Goal: Information Seeking & Learning: Learn about a topic

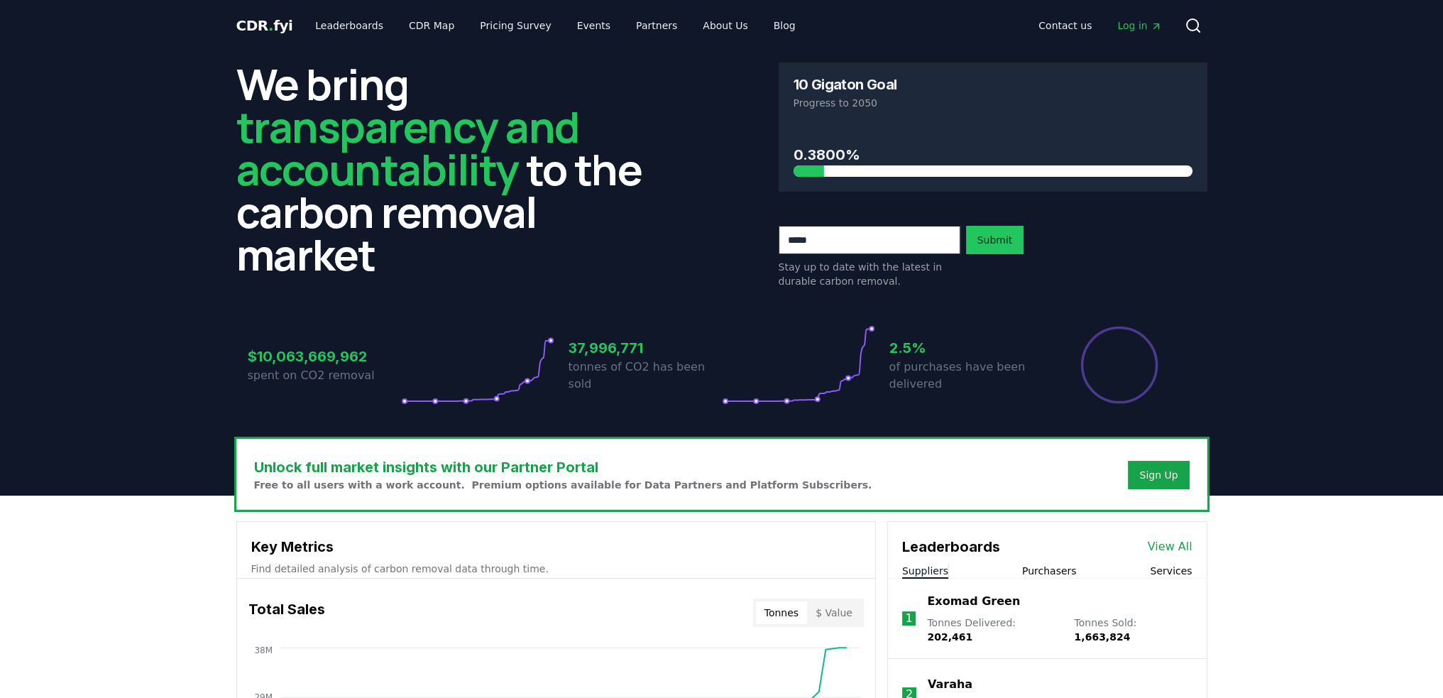
click at [1139, 25] on span "Log in" at bounding box center [1139, 25] width 44 height 14
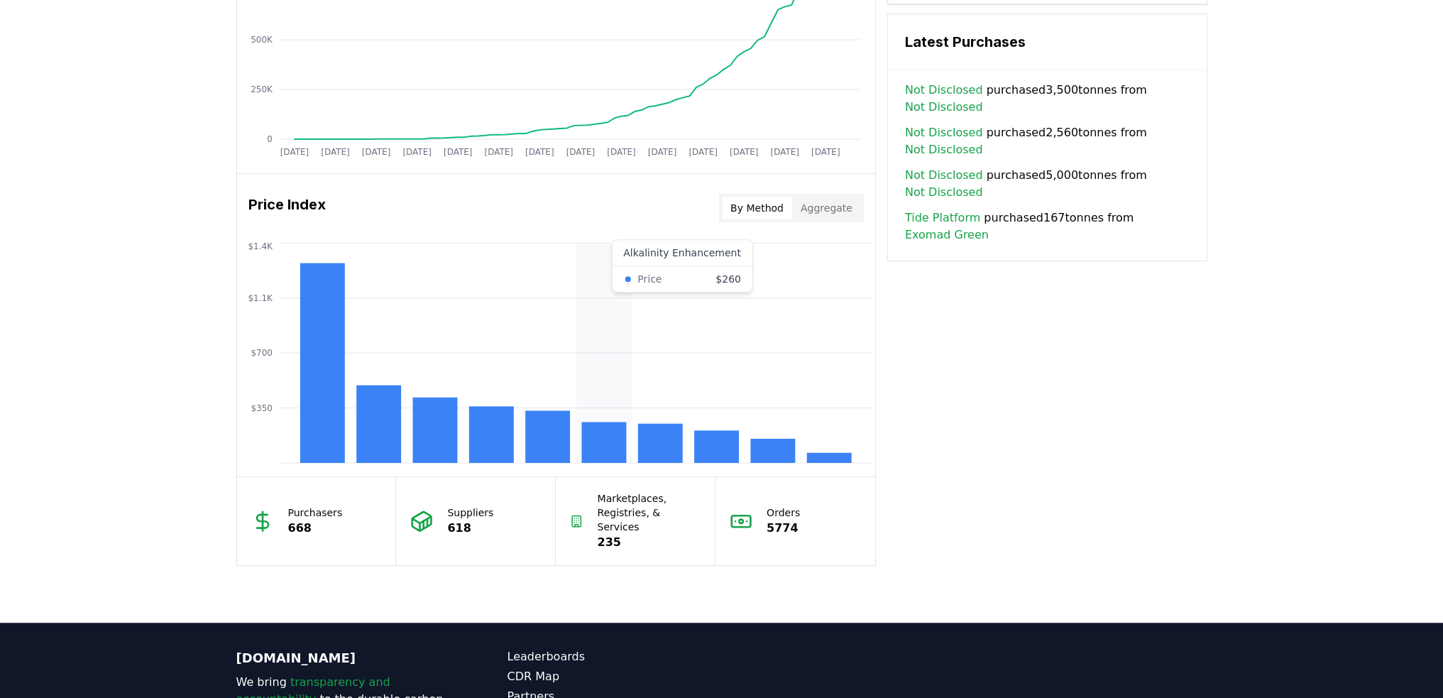
scroll to position [1003, 0]
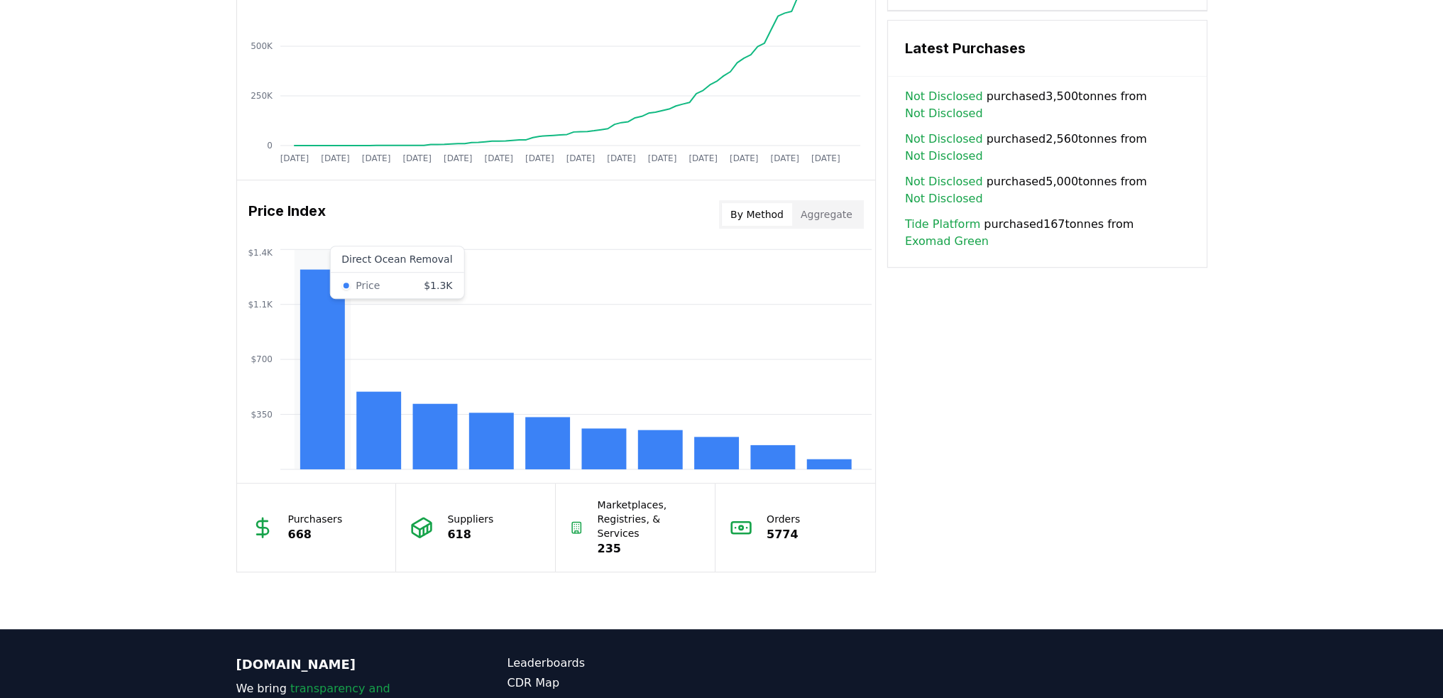
drag, startPoint x: 307, startPoint y: 336, endPoint x: 1299, endPoint y: 492, distance: 1004.3
click at [1299, 492] on div "Unlock full market insights with our Partner Portal Free to all users with a wo…" at bounding box center [721, 61] width 1443 height 1136
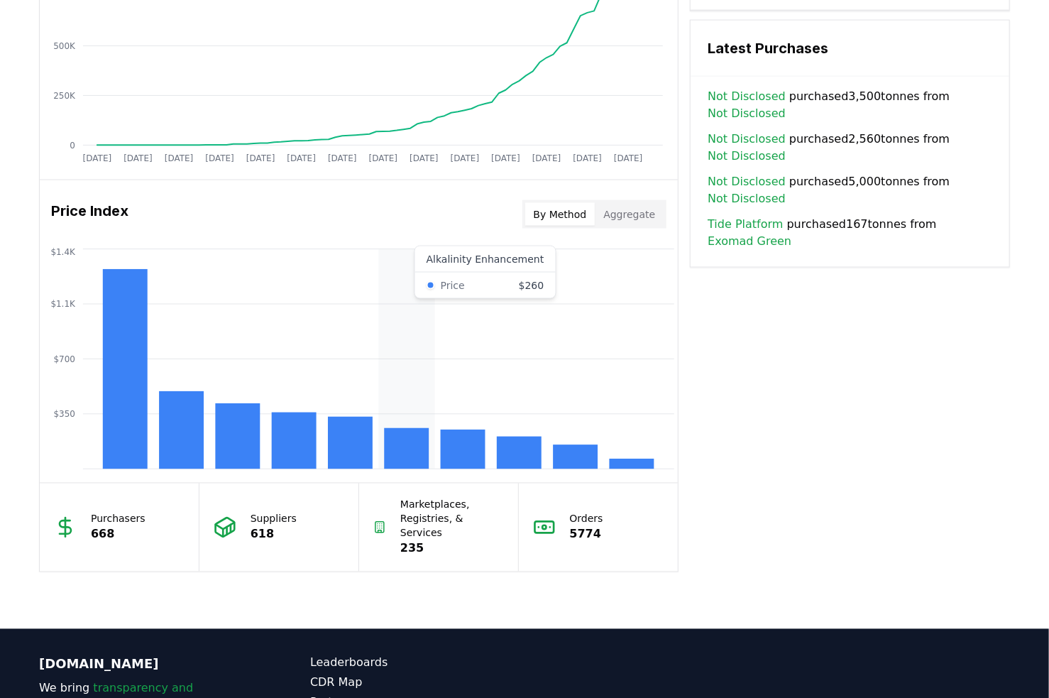
click at [398, 439] on rect at bounding box center [407, 448] width 45 height 41
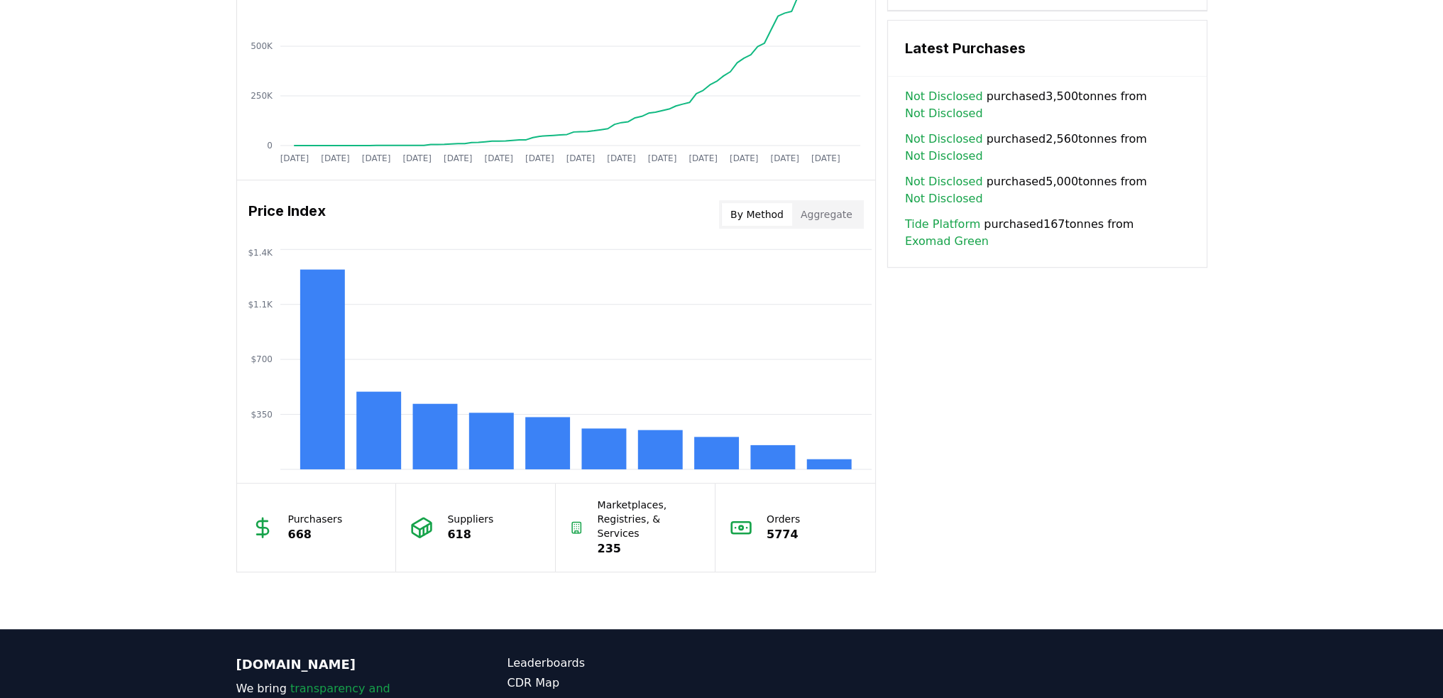
drag, startPoint x: 506, startPoint y: 215, endPoint x: 1163, endPoint y: 478, distance: 707.7
click at [1165, 476] on div "Key Metrics Find detailed analysis of carbon removal data through time. Total S…" at bounding box center [721, 45] width 971 height 1054
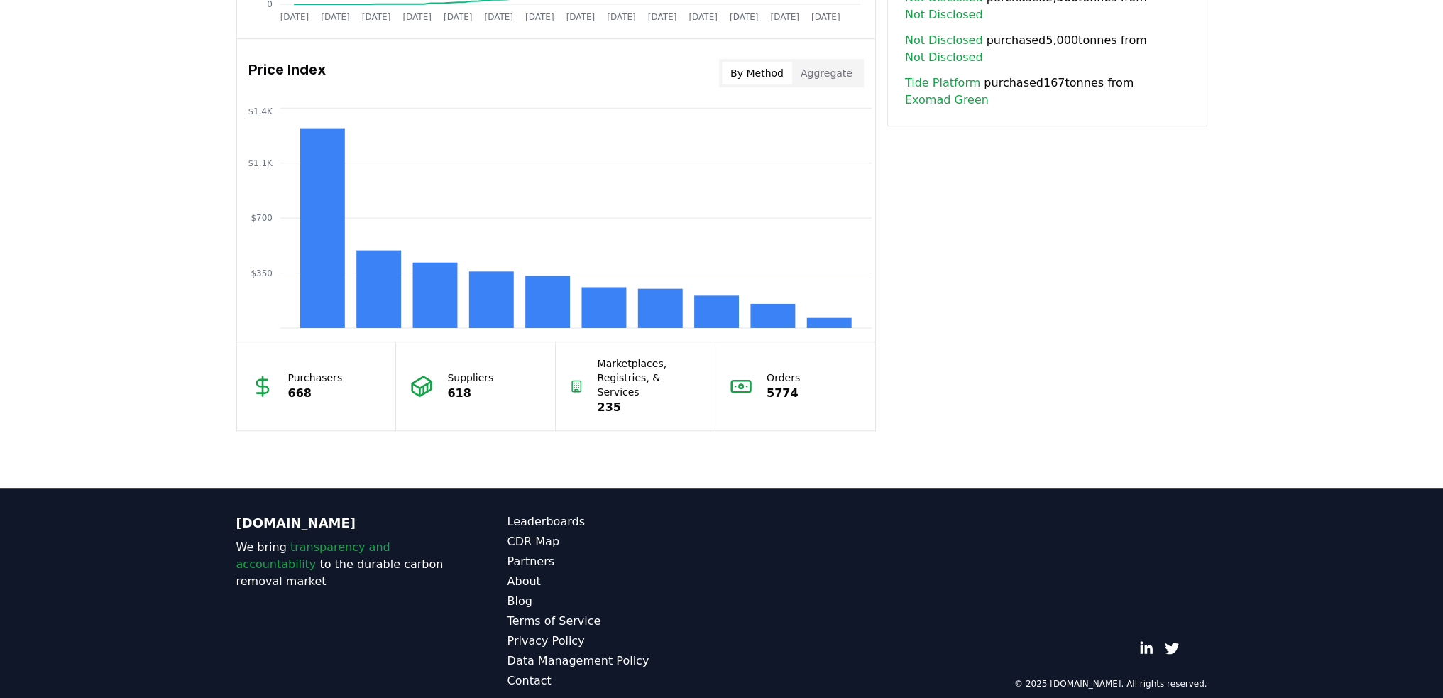
scroll to position [1145, 0]
click at [613, 651] on link "Data Management Policy" at bounding box center [614, 659] width 214 height 17
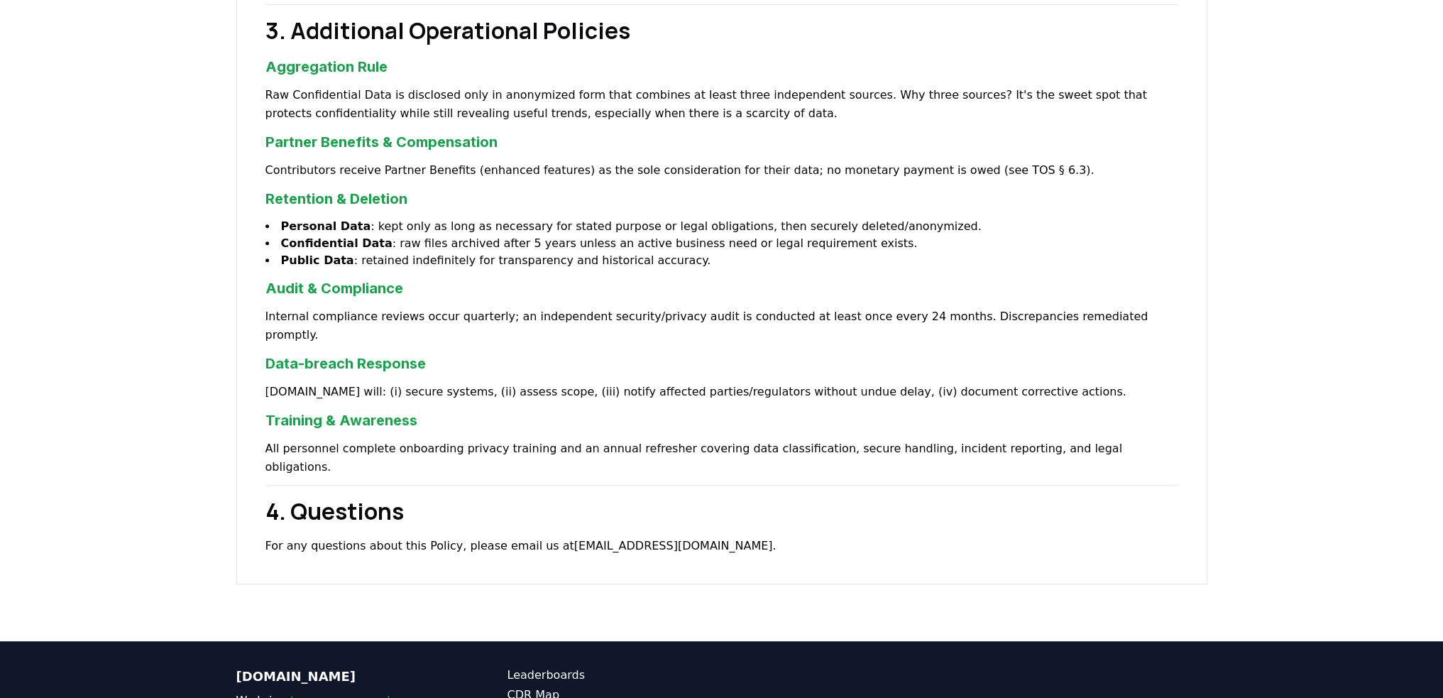
scroll to position [874, 0]
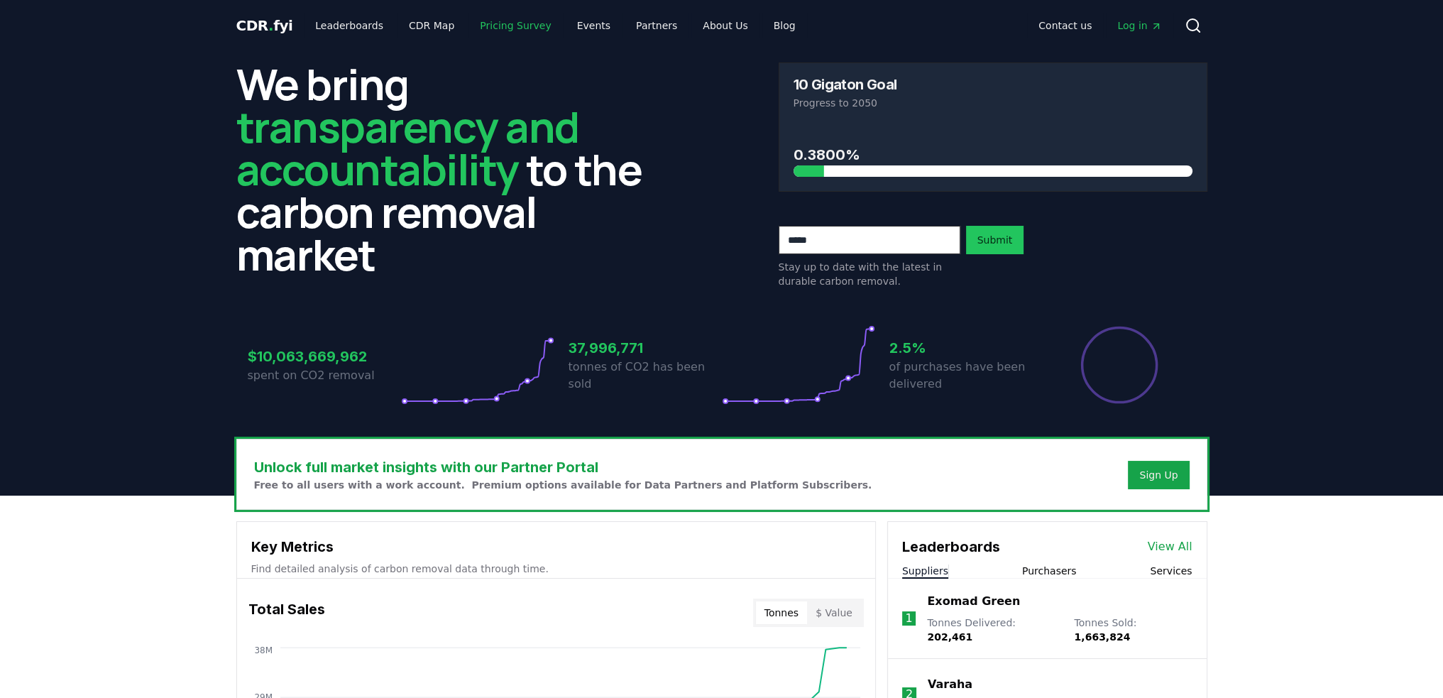
click at [508, 27] on link "Pricing Survey" at bounding box center [515, 26] width 94 height 26
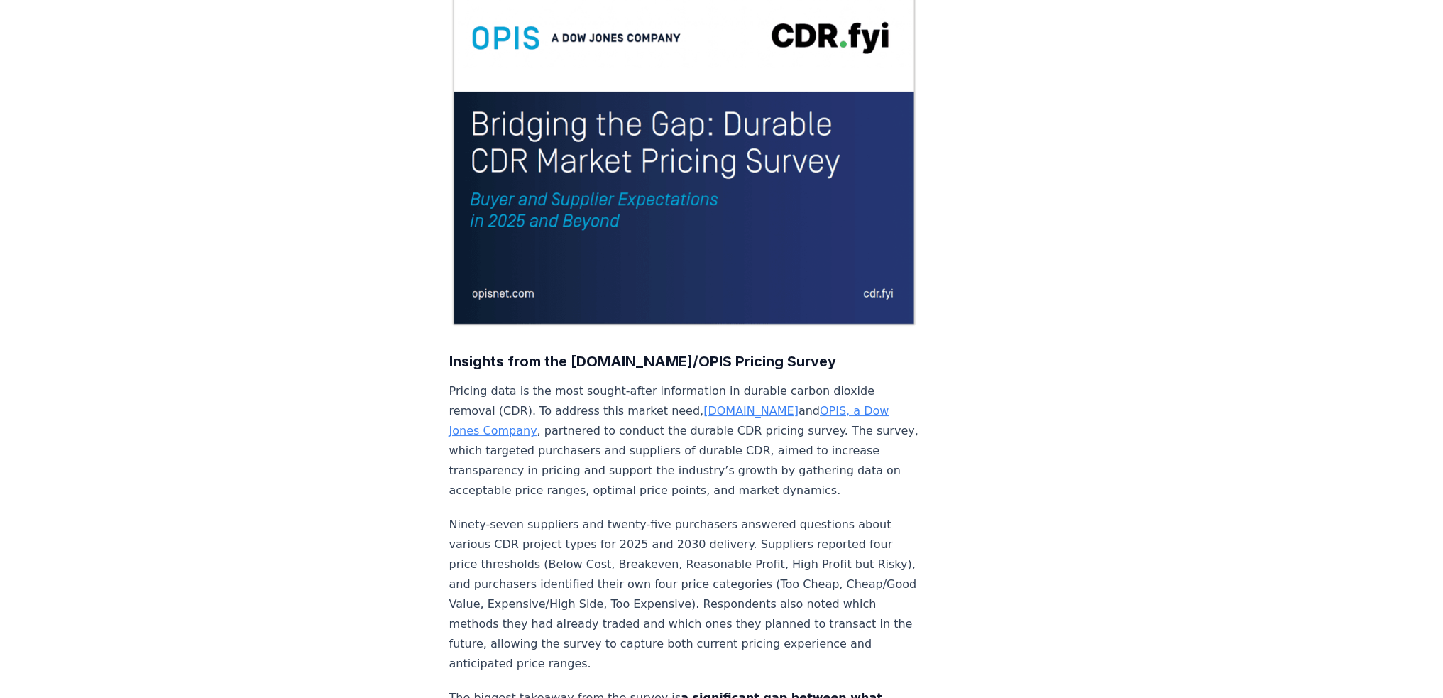
scroll to position [213, 0]
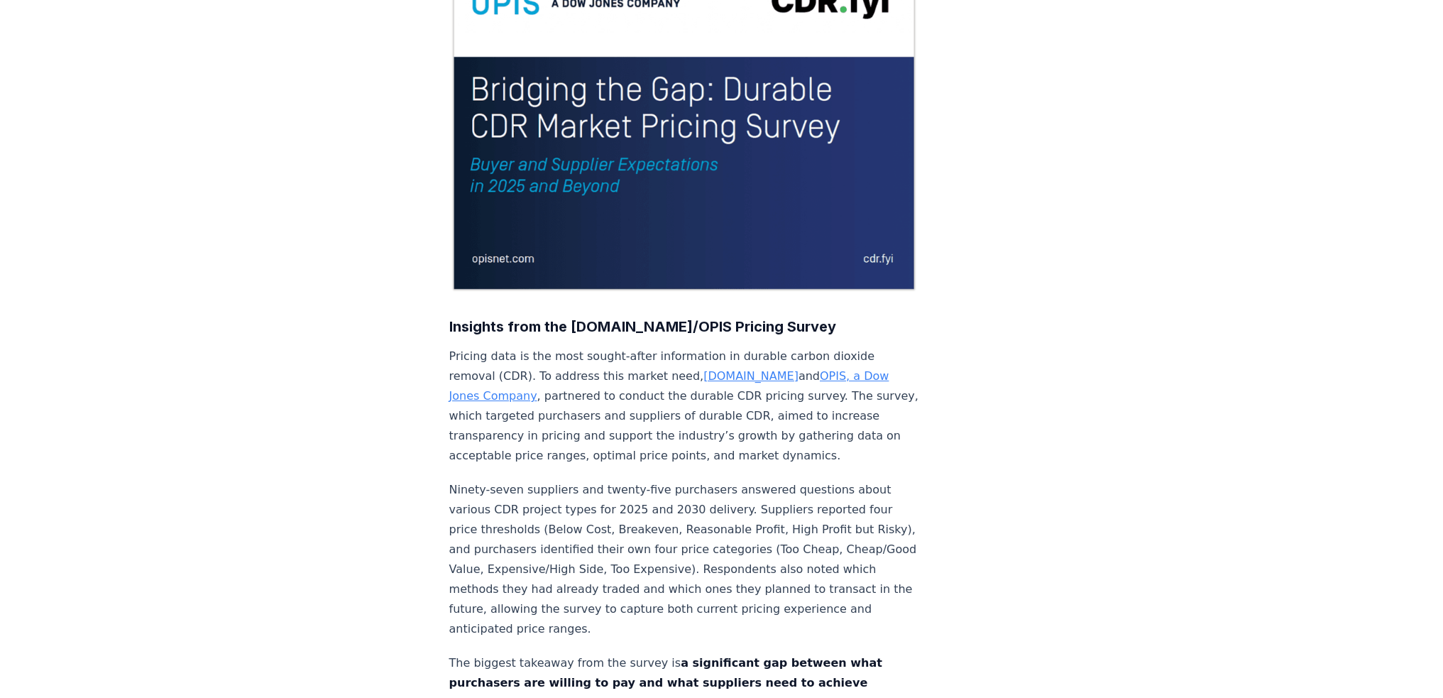
click at [793, 369] on link "OPIS, a Dow Jones Company" at bounding box center [669, 385] width 440 height 33
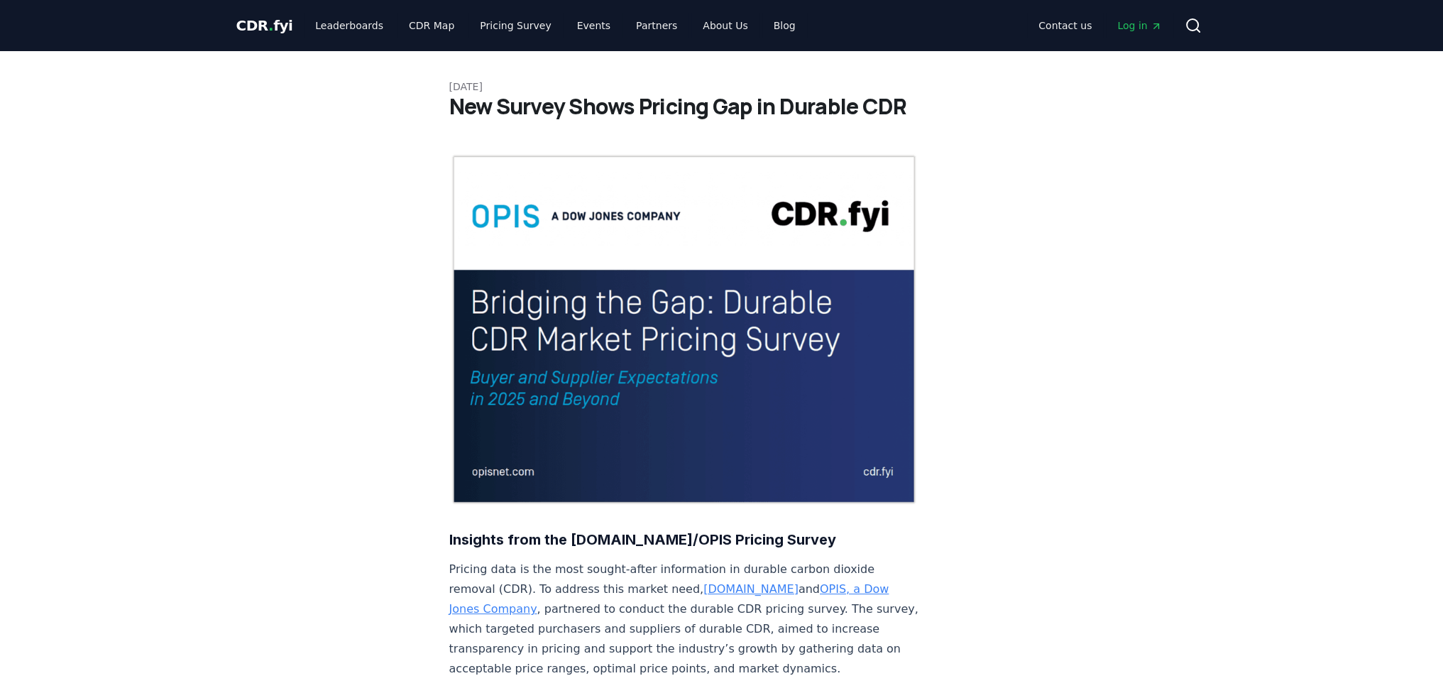
click at [268, 22] on span "." at bounding box center [270, 25] width 5 height 17
